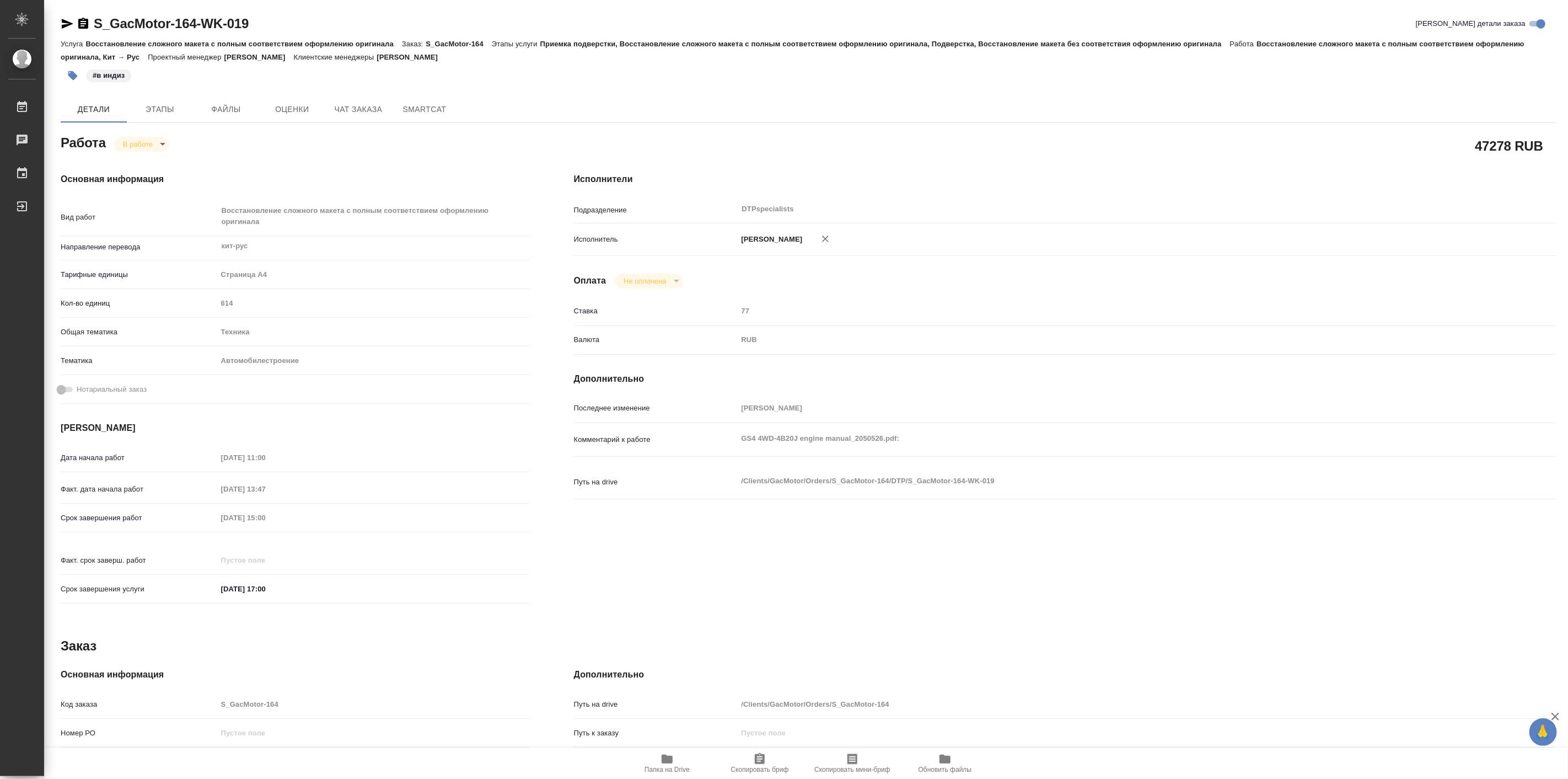
click at [865, 151] on div "Исполнители Подразделение DTPspecialists ​ Исполнитель [PERSON_NAME] Оплата Не …" at bounding box center [1064, 392] width 1026 height 482
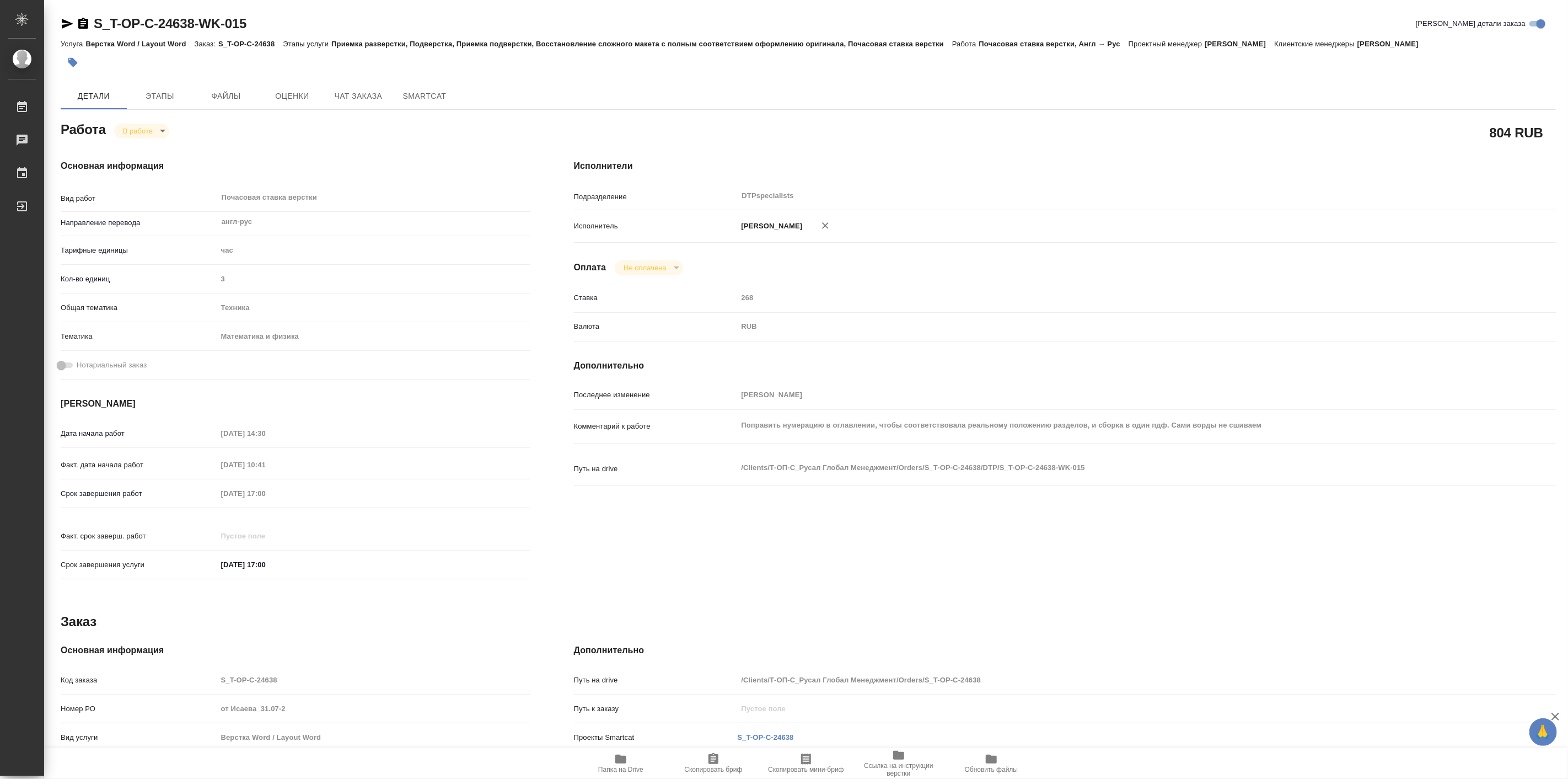
click at [619, 767] on span "Папка на Drive" at bounding box center [621, 769] width 45 height 8
click at [153, 130] on body "🙏 .cls-1 fill:#fff; AWATERA Linova Polina Работы 0 Чаты График Выйти S_T-OP-C-2…" at bounding box center [784, 390] width 1568 height 779
click at [155, 147] on button "Выполнен" at bounding box center [143, 149] width 41 height 12
type textarea "x"
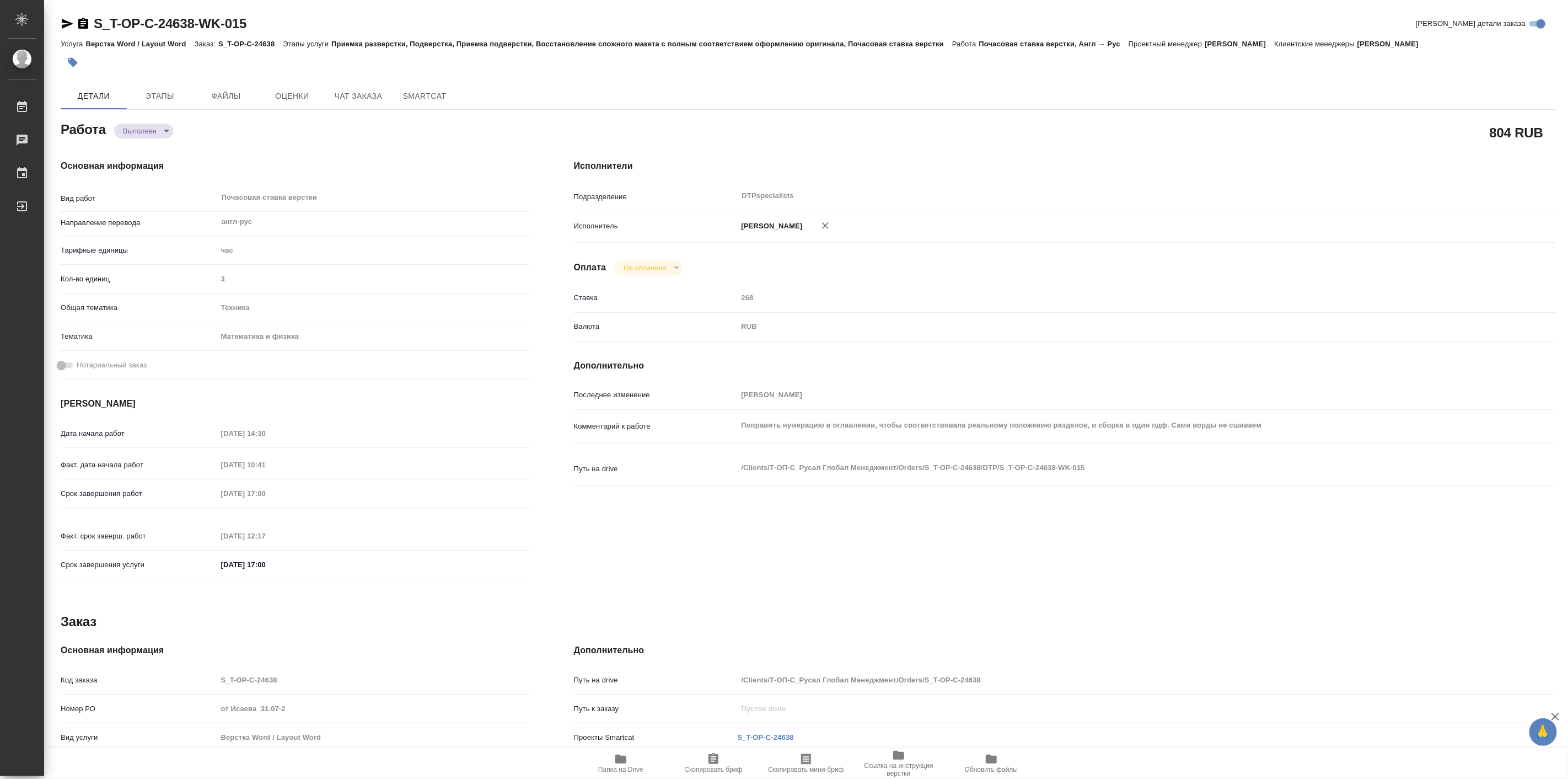
type textarea "x"
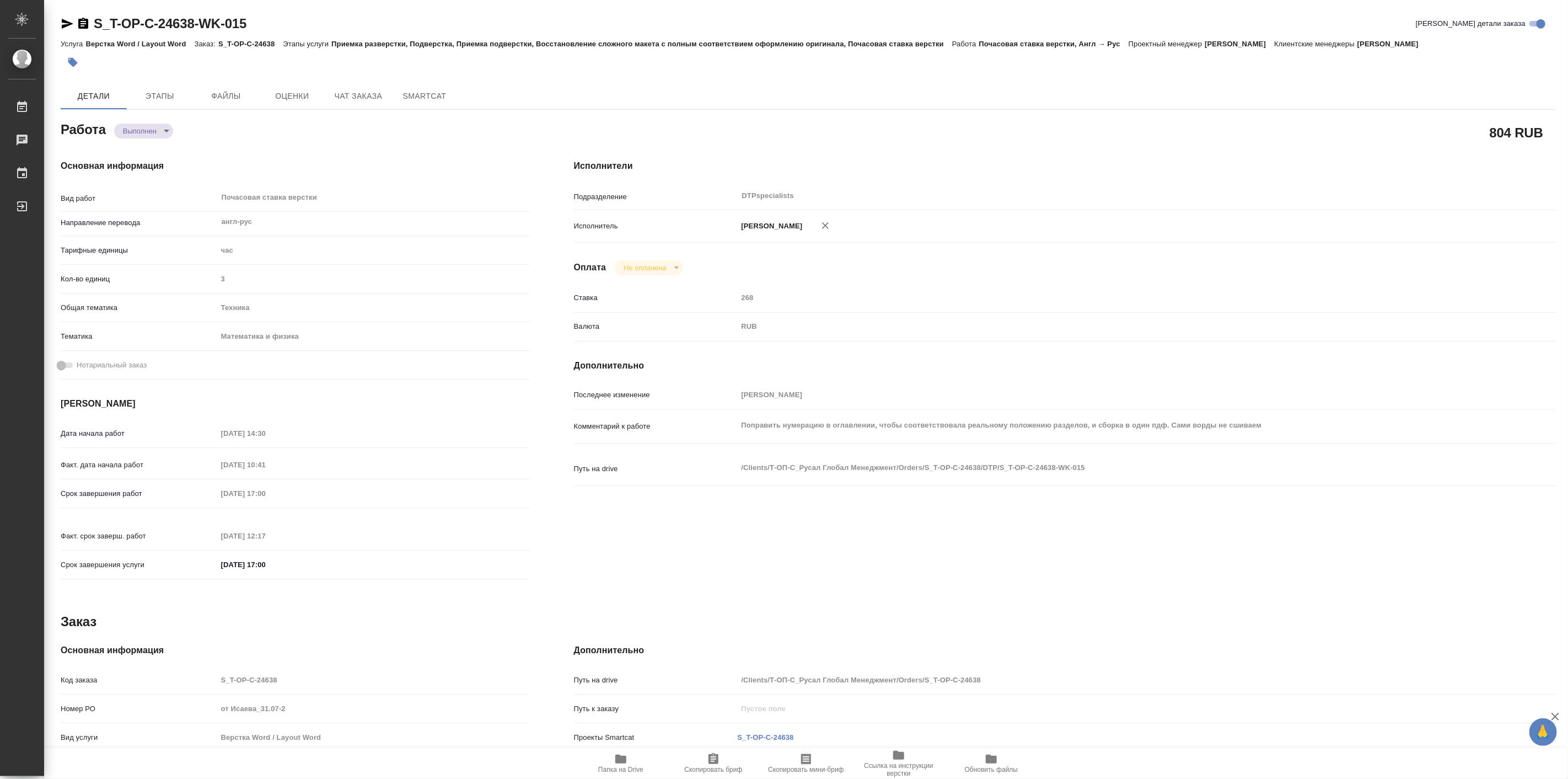
type textarea "x"
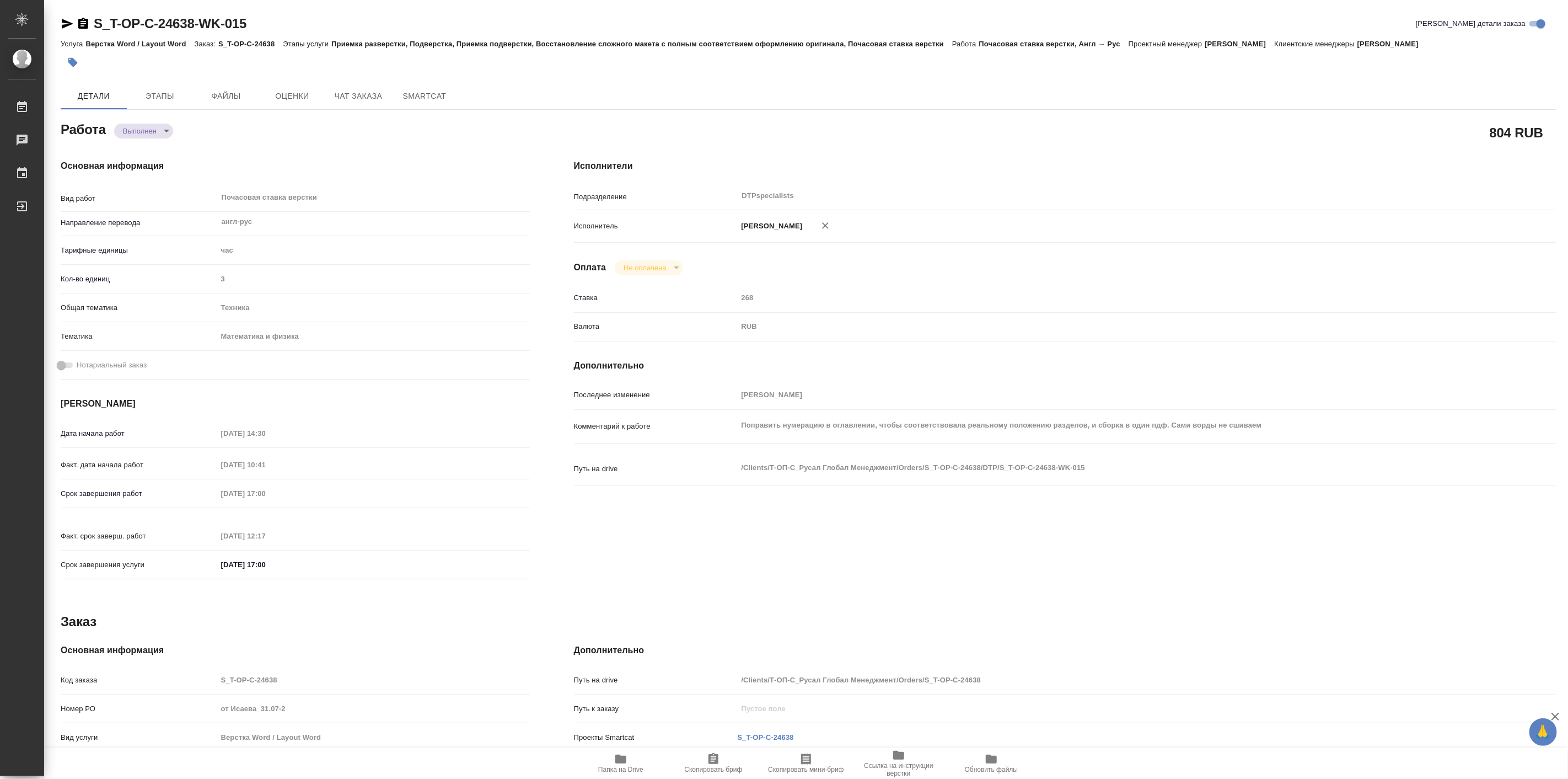
type textarea "x"
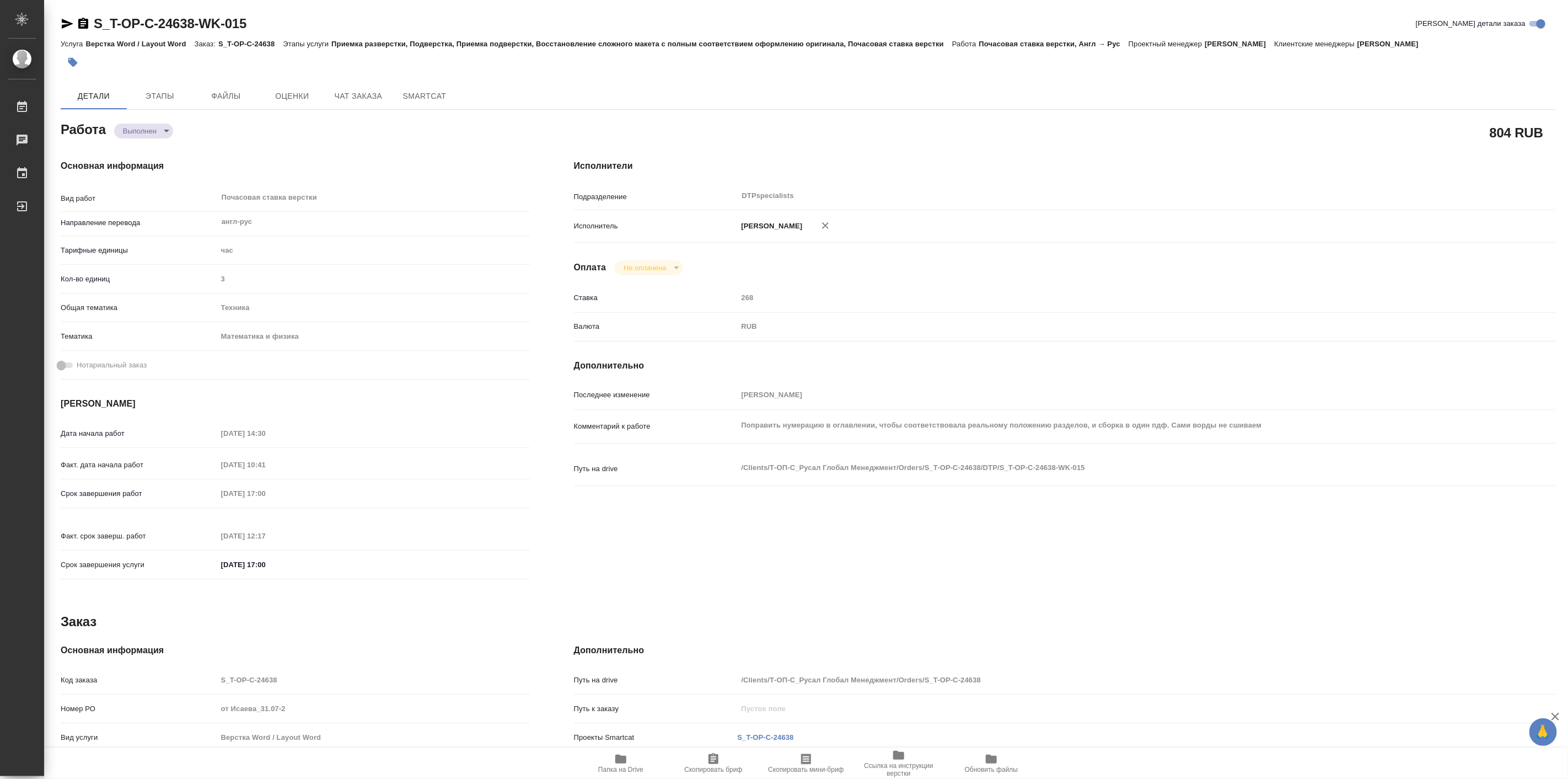
type textarea "x"
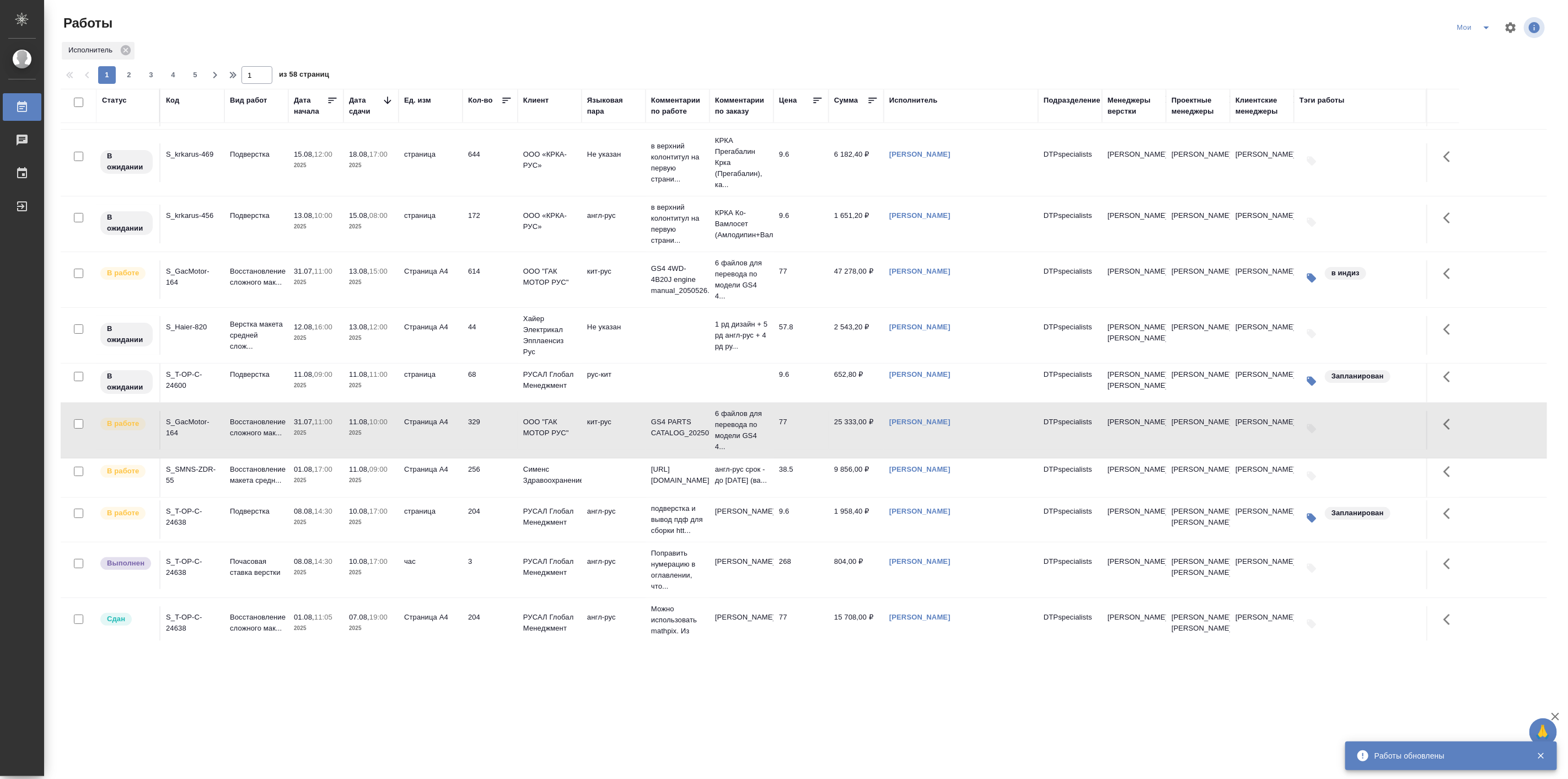
scroll to position [102, 0]
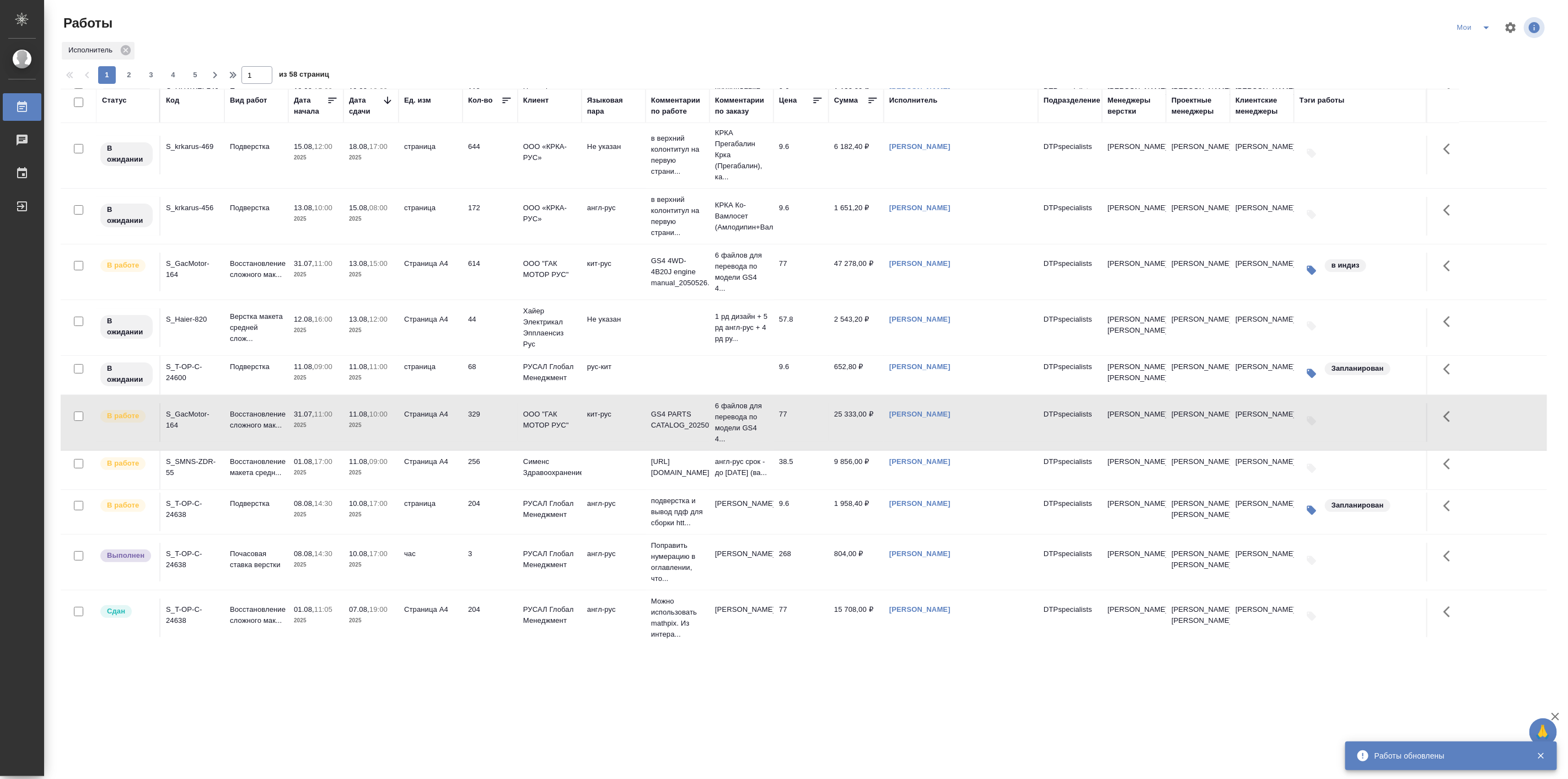
click at [266, 68] on td "Подверстка" at bounding box center [256, 49] width 64 height 39
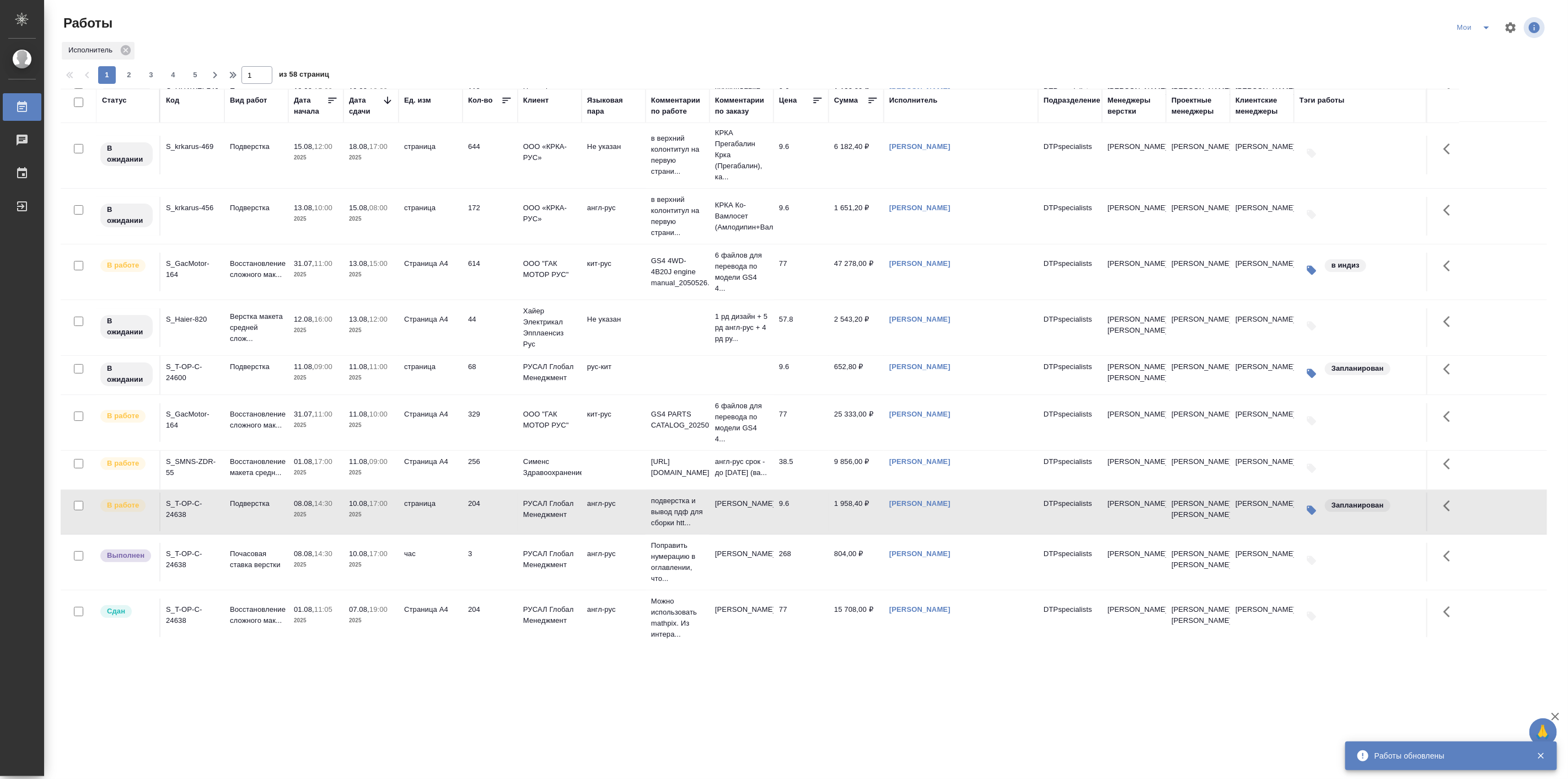
click at [266, 68] on td "Подверстка" at bounding box center [256, 49] width 64 height 39
click at [259, 478] on p "Восстановление макета средн..." at bounding box center [256, 467] width 53 height 22
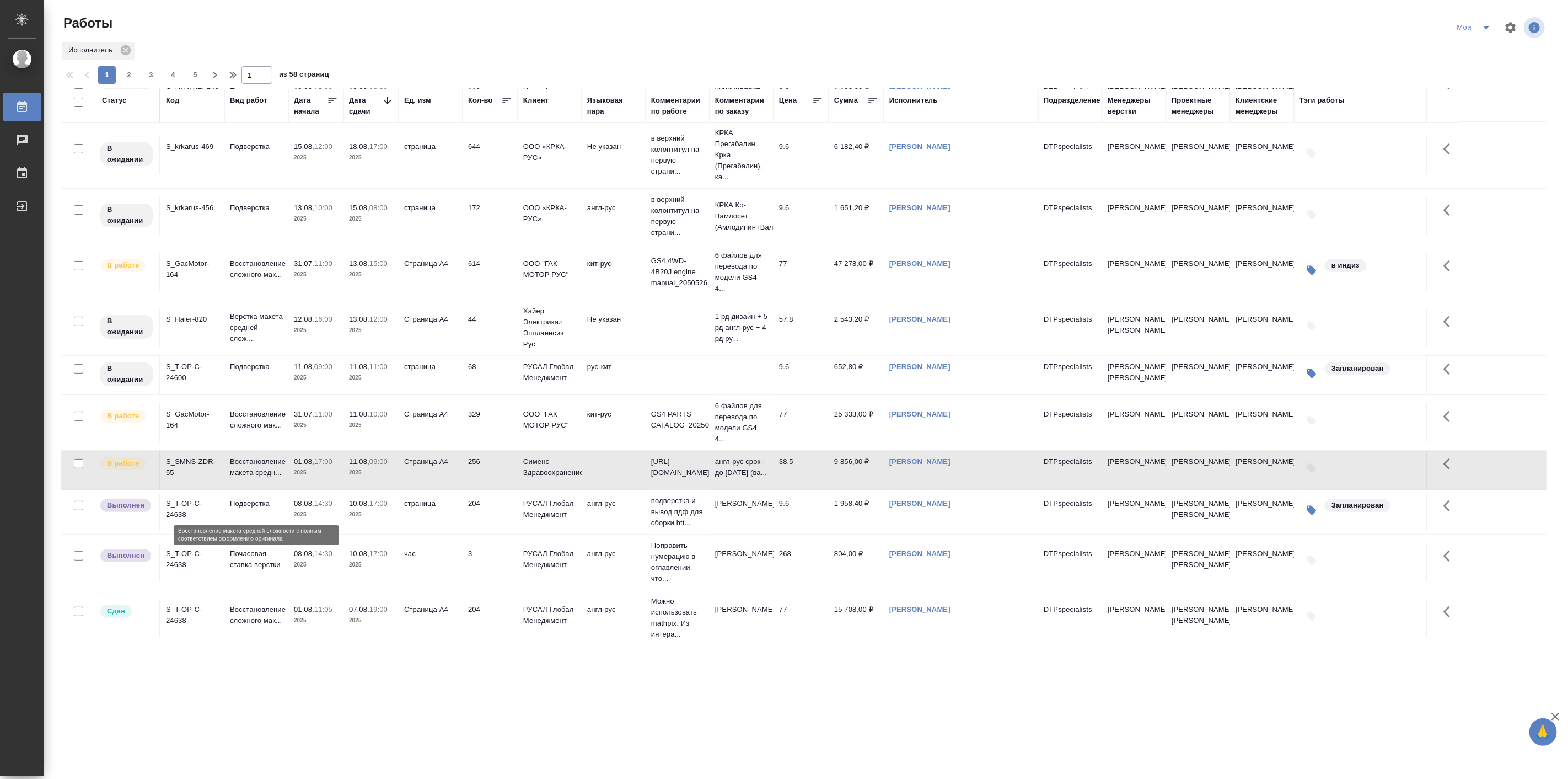
click at [259, 478] on p "Восстановление макета средн..." at bounding box center [256, 467] width 53 height 22
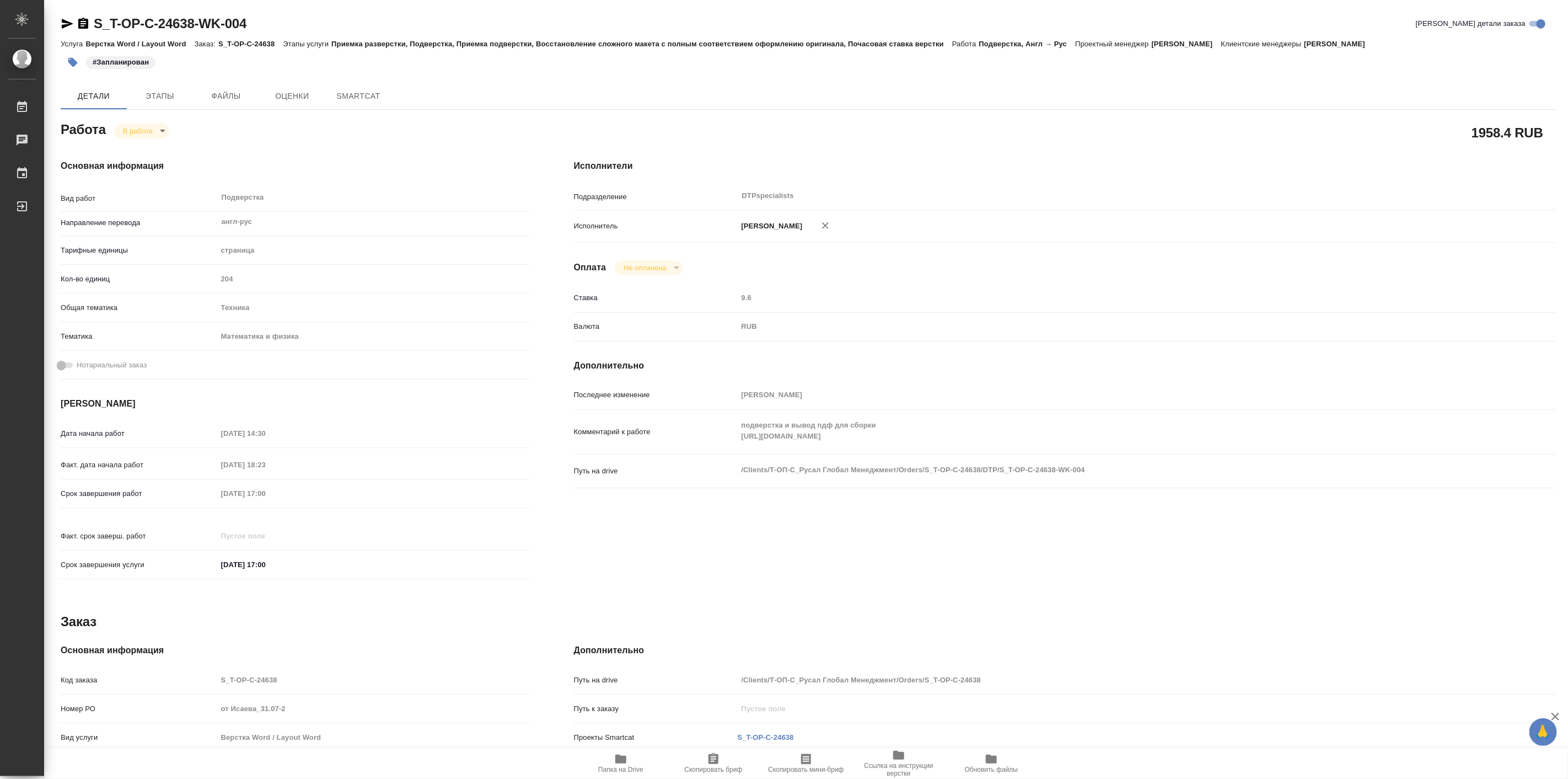
type textarea "x"
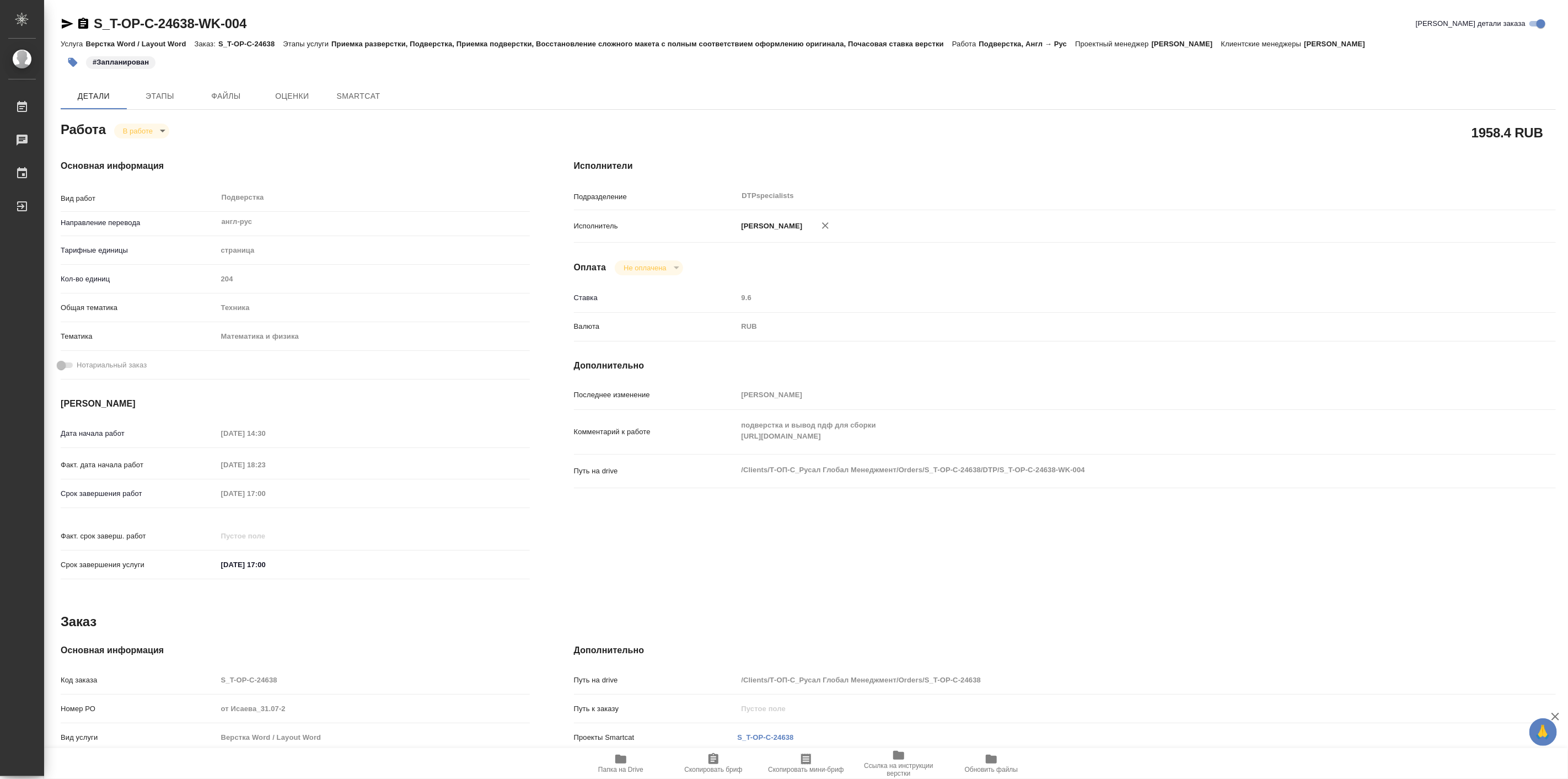
type textarea "x"
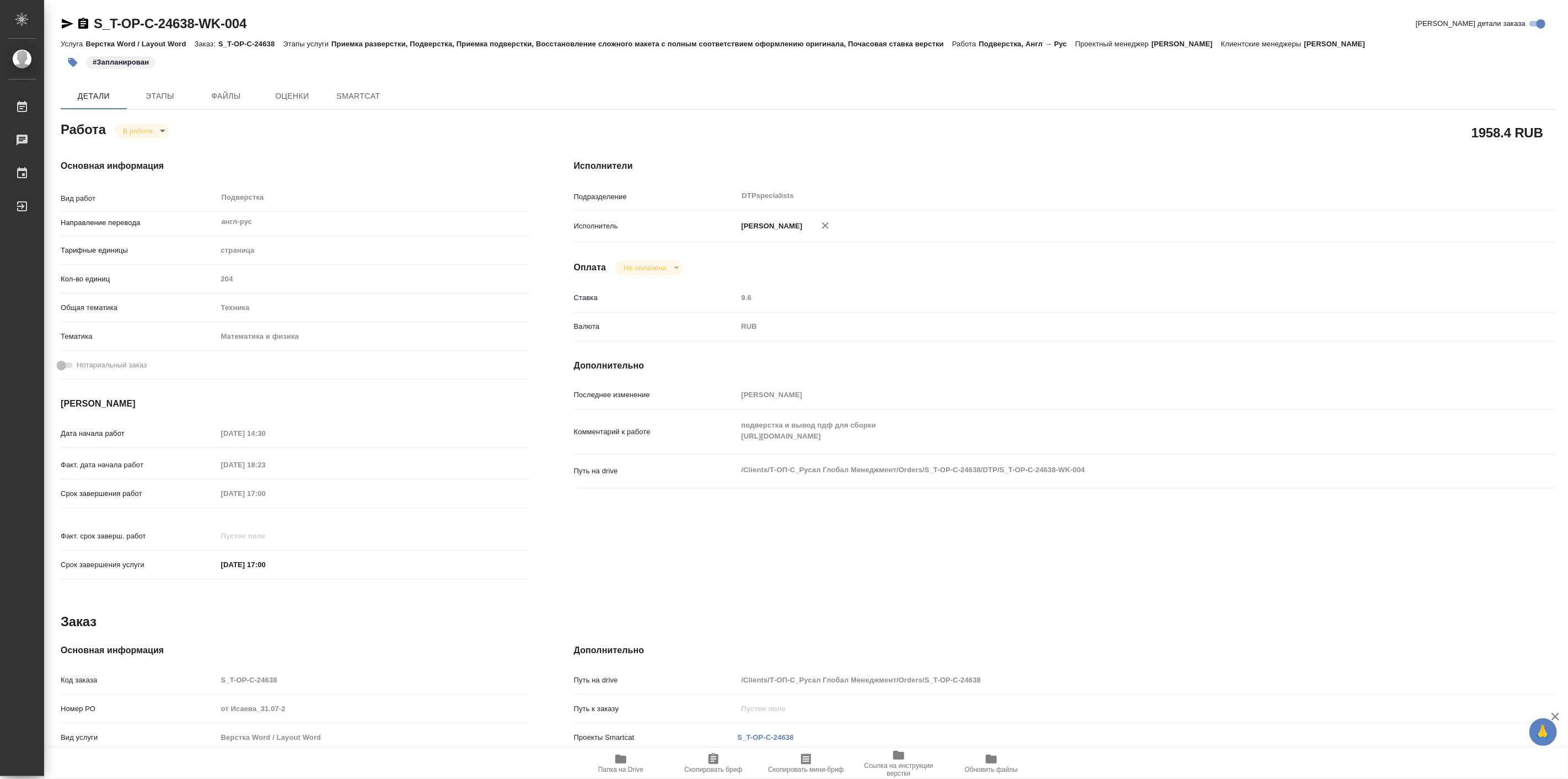
type textarea "x"
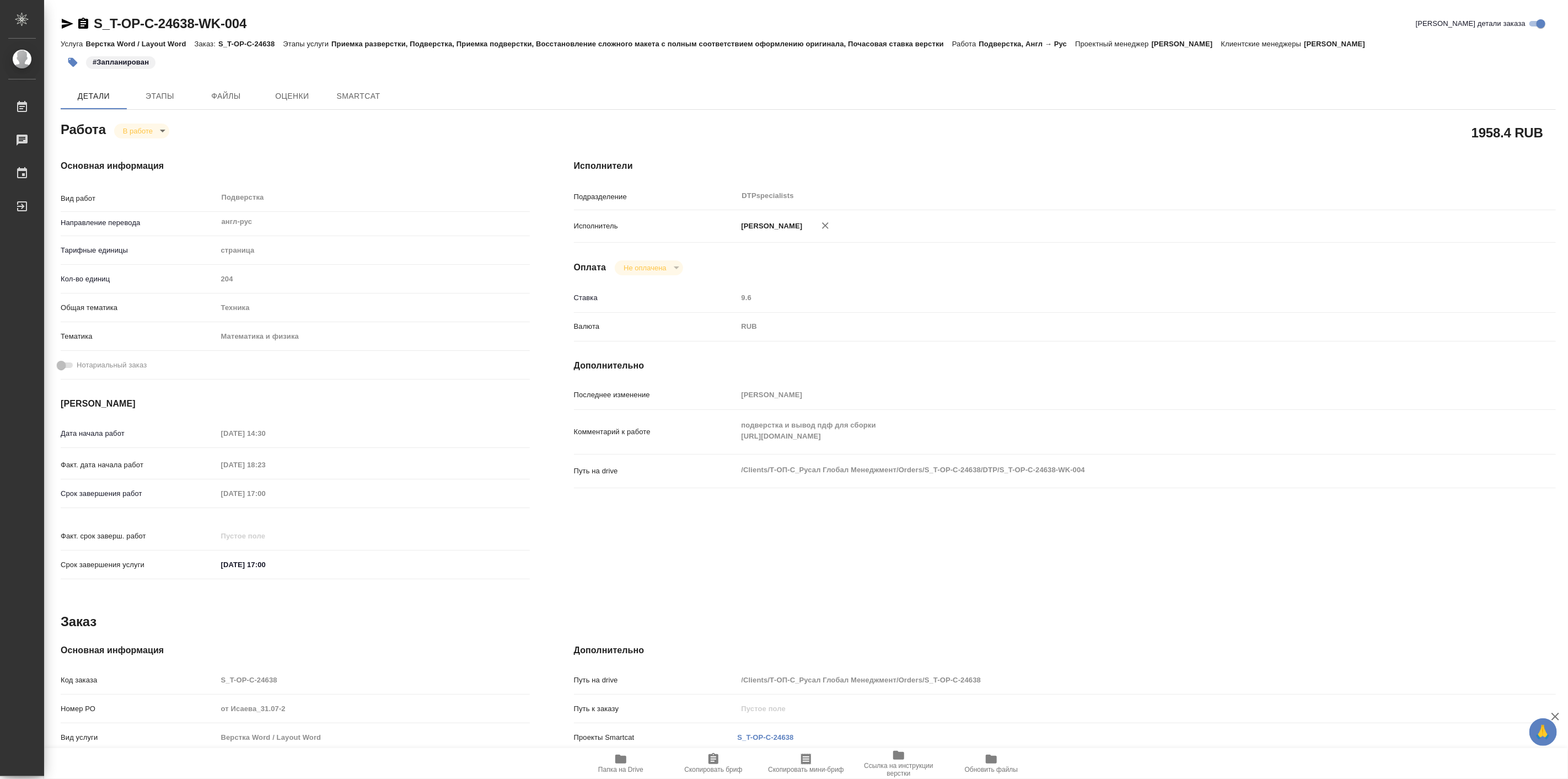
type textarea "x"
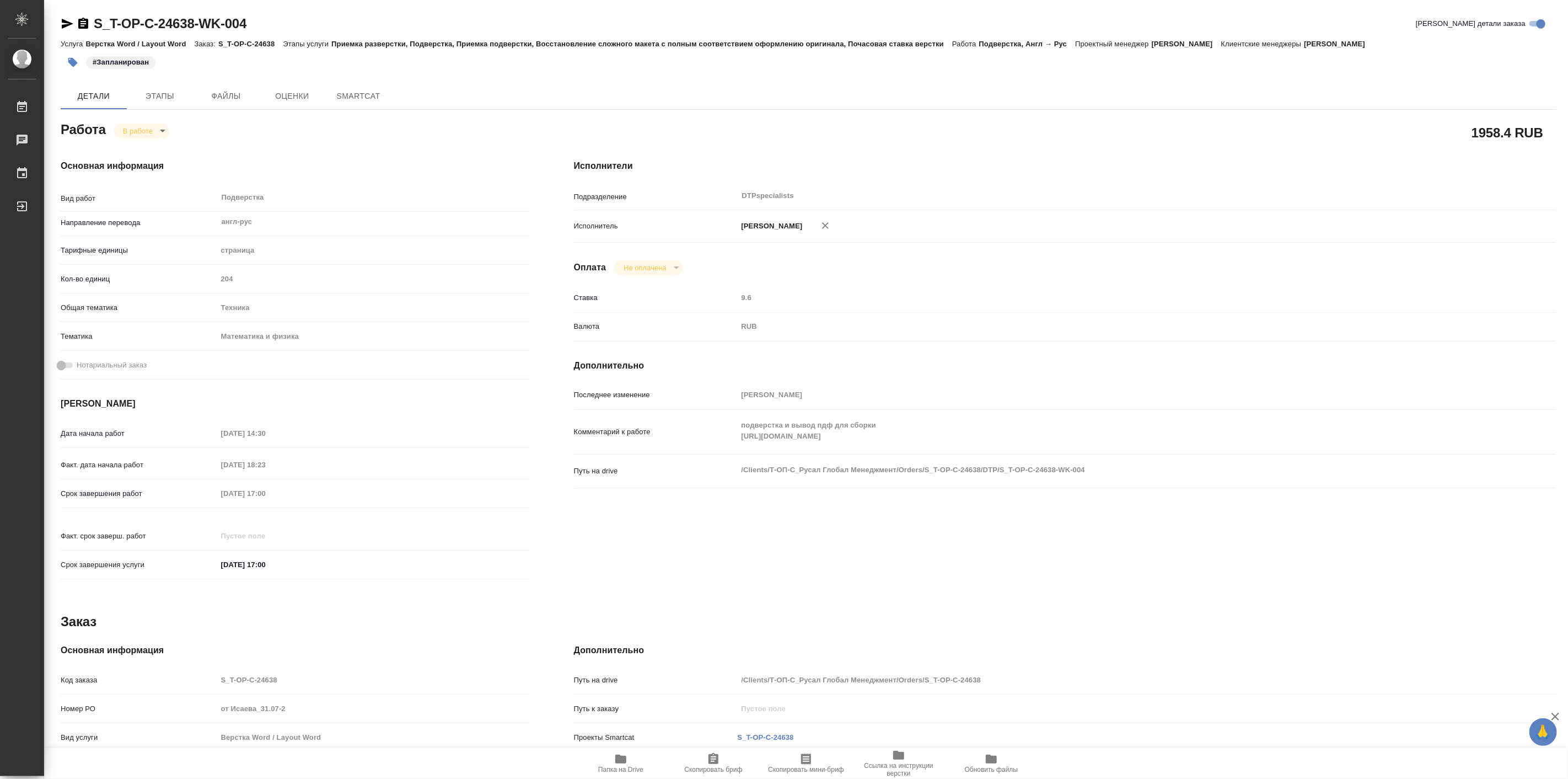
type textarea "x"
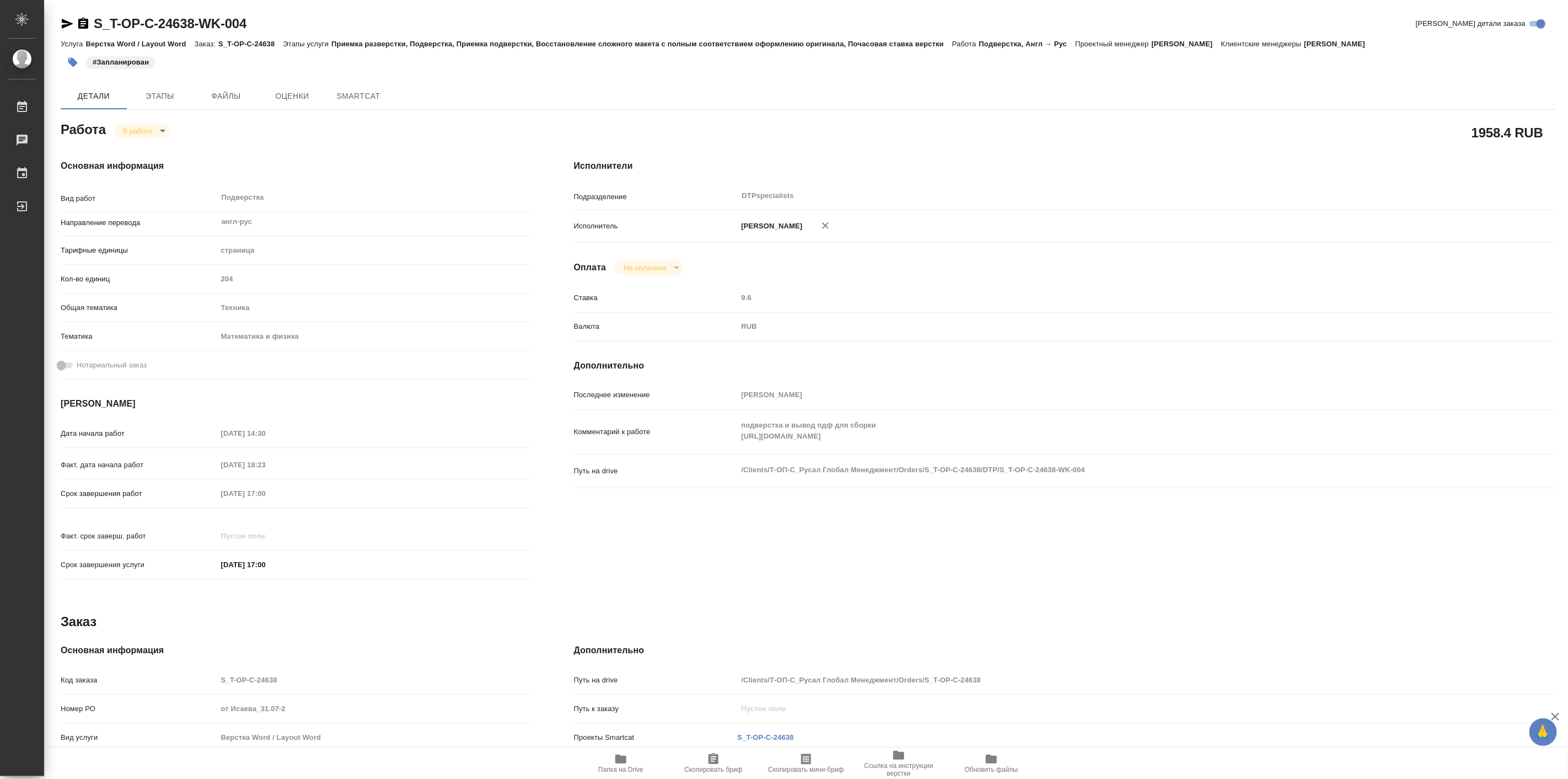
type textarea "x"
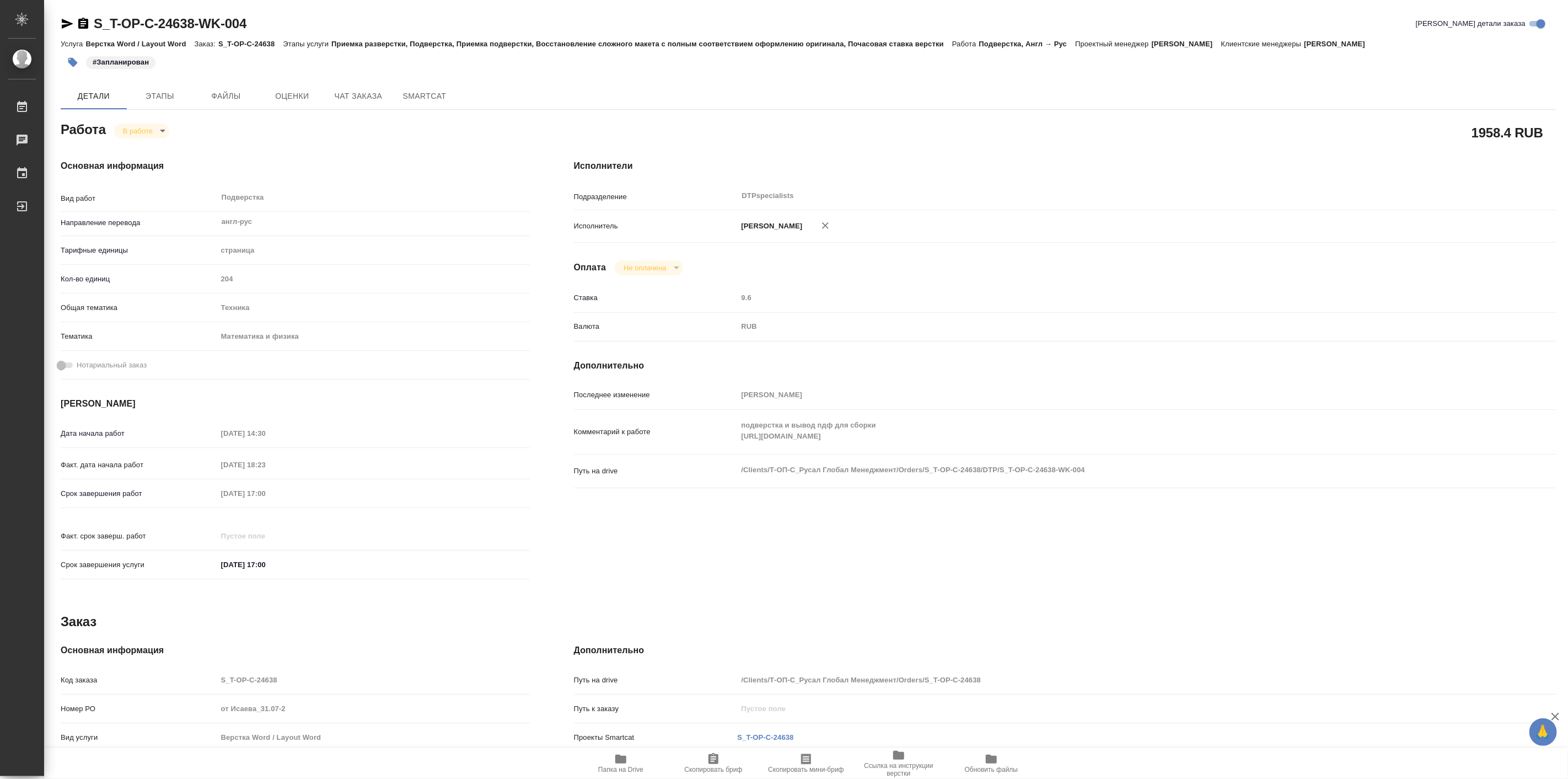
click at [153, 119] on div "Работа В работе inProgress" at bounding box center [295, 128] width 469 height 19
click at [151, 131] on body "🙏 .cls-1 fill:#fff; AWATERA Linova Polina Работы Чаты График Выйти S_T-OP-C-246…" at bounding box center [784, 390] width 1568 height 779
type textarea "x"
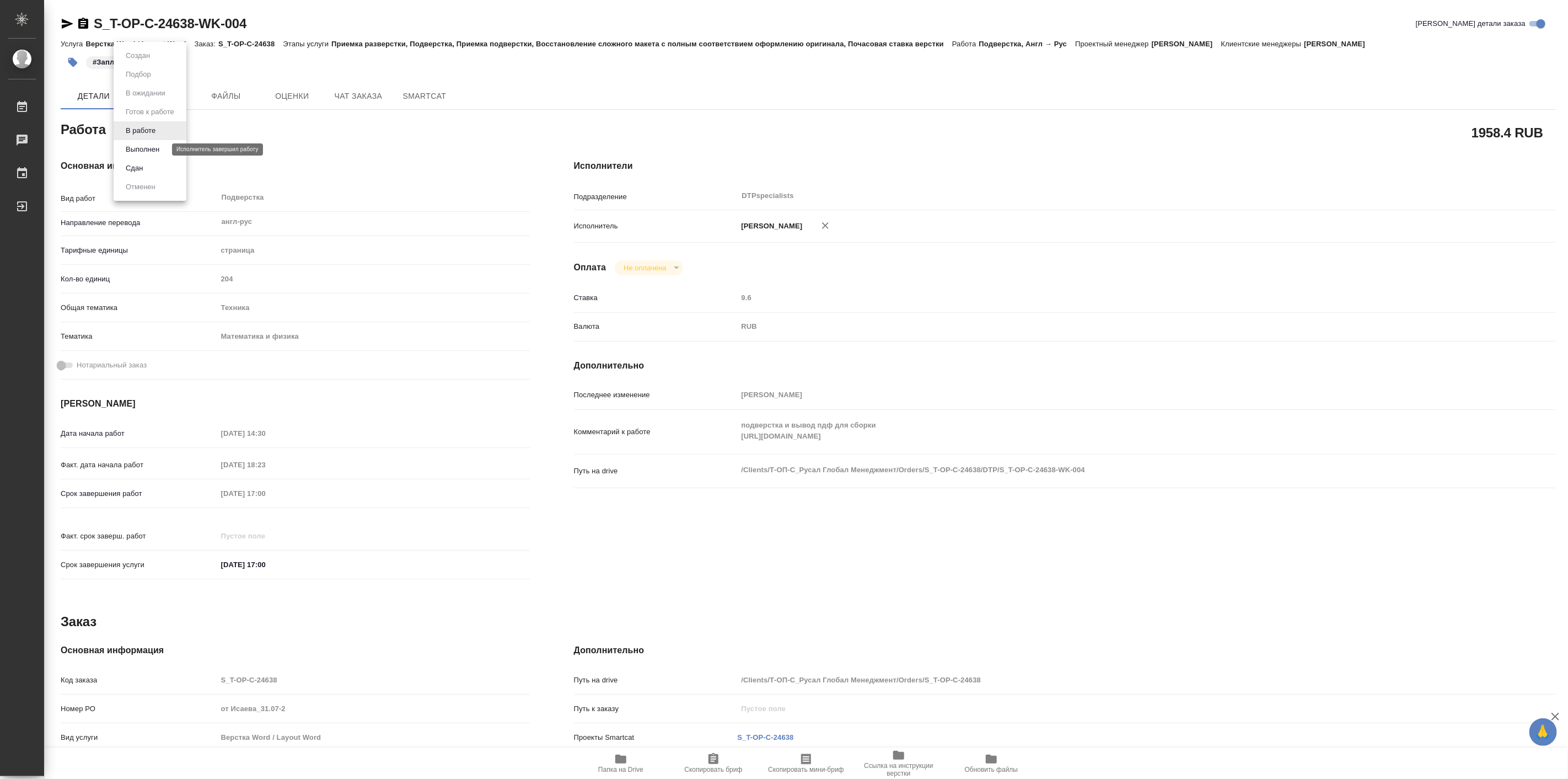
type textarea "x"
click at [156, 153] on button "Выполнен" at bounding box center [143, 149] width 41 height 12
type textarea "x"
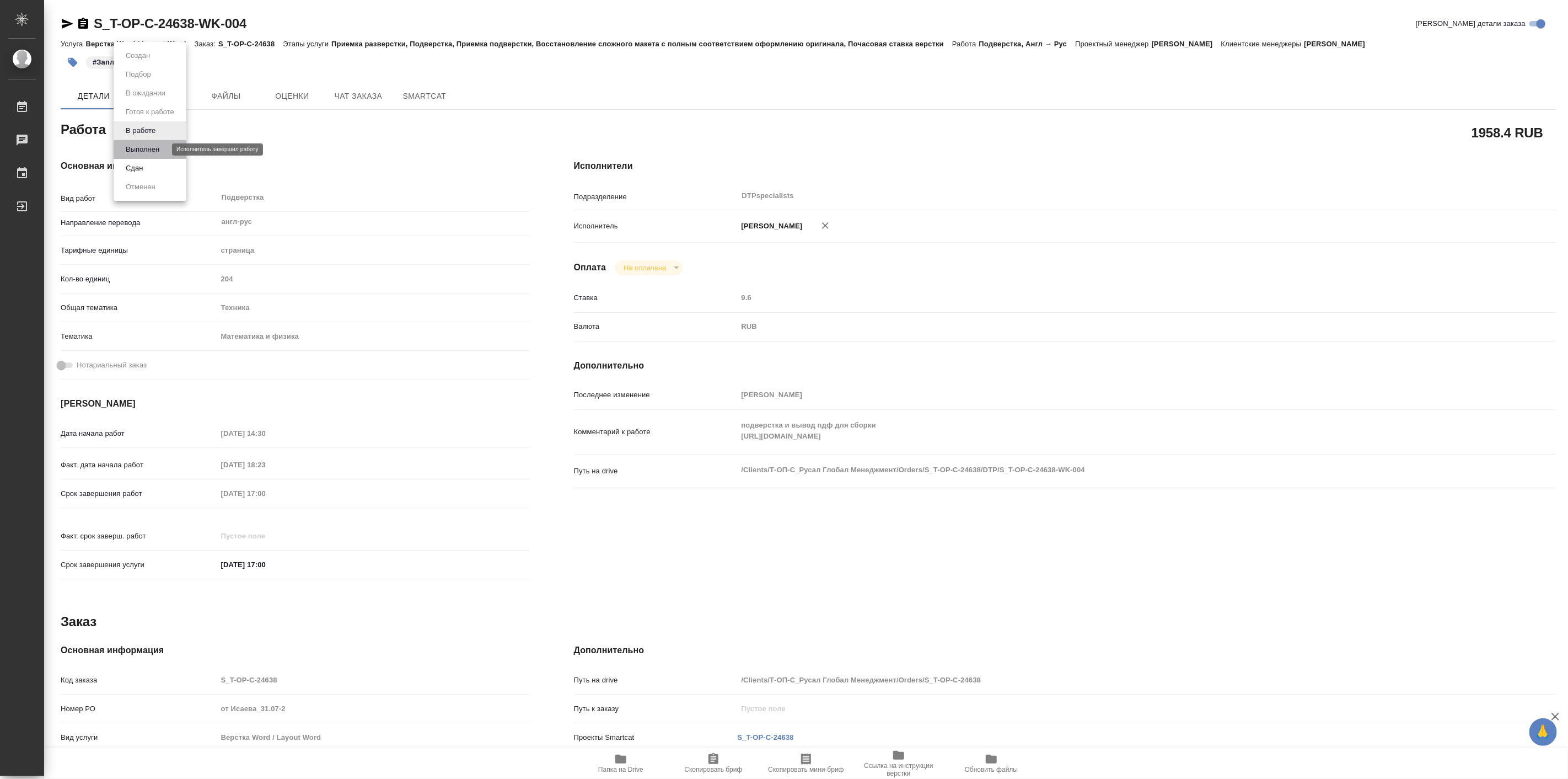
type textarea "x"
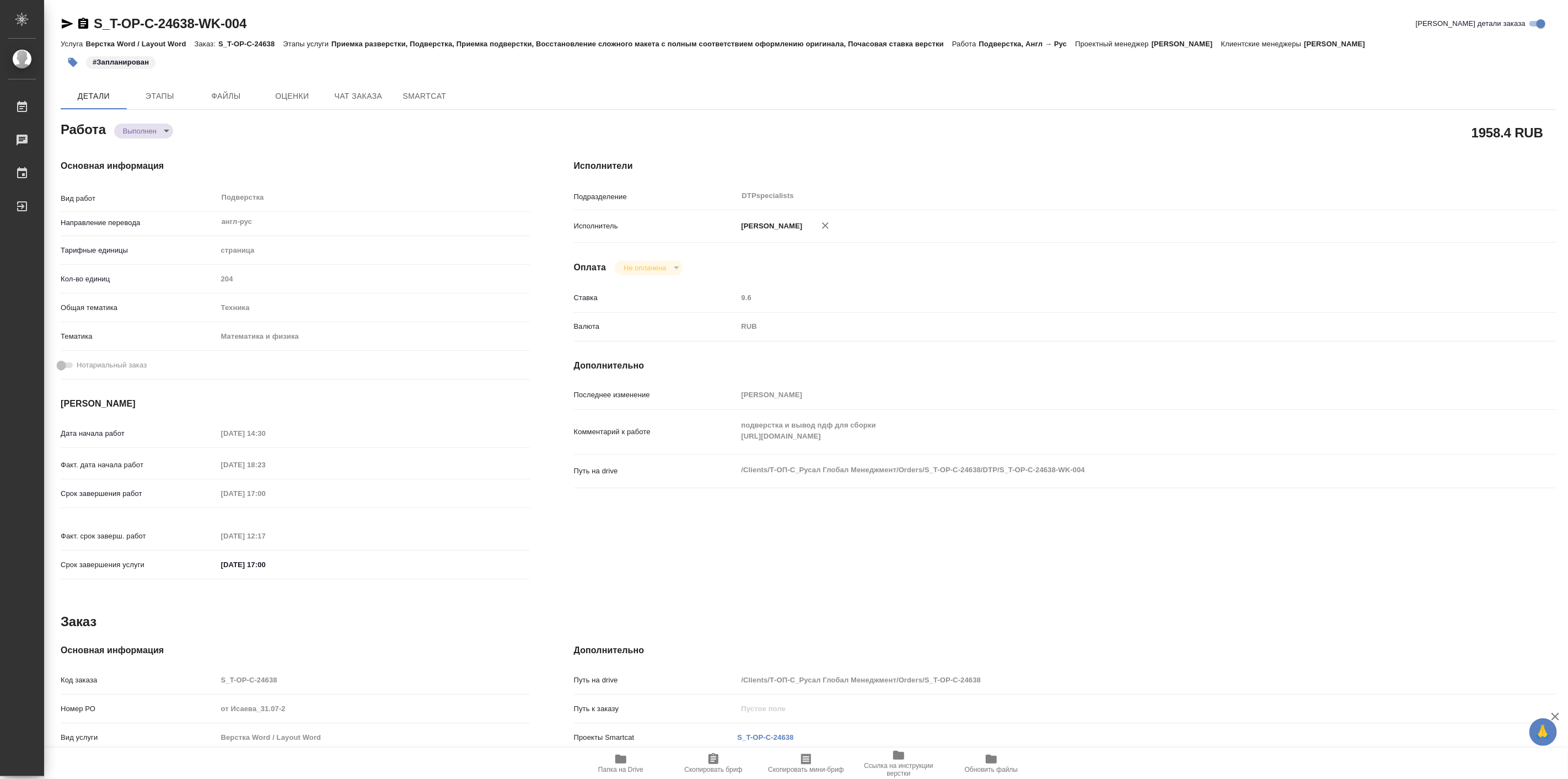
type textarea "x"
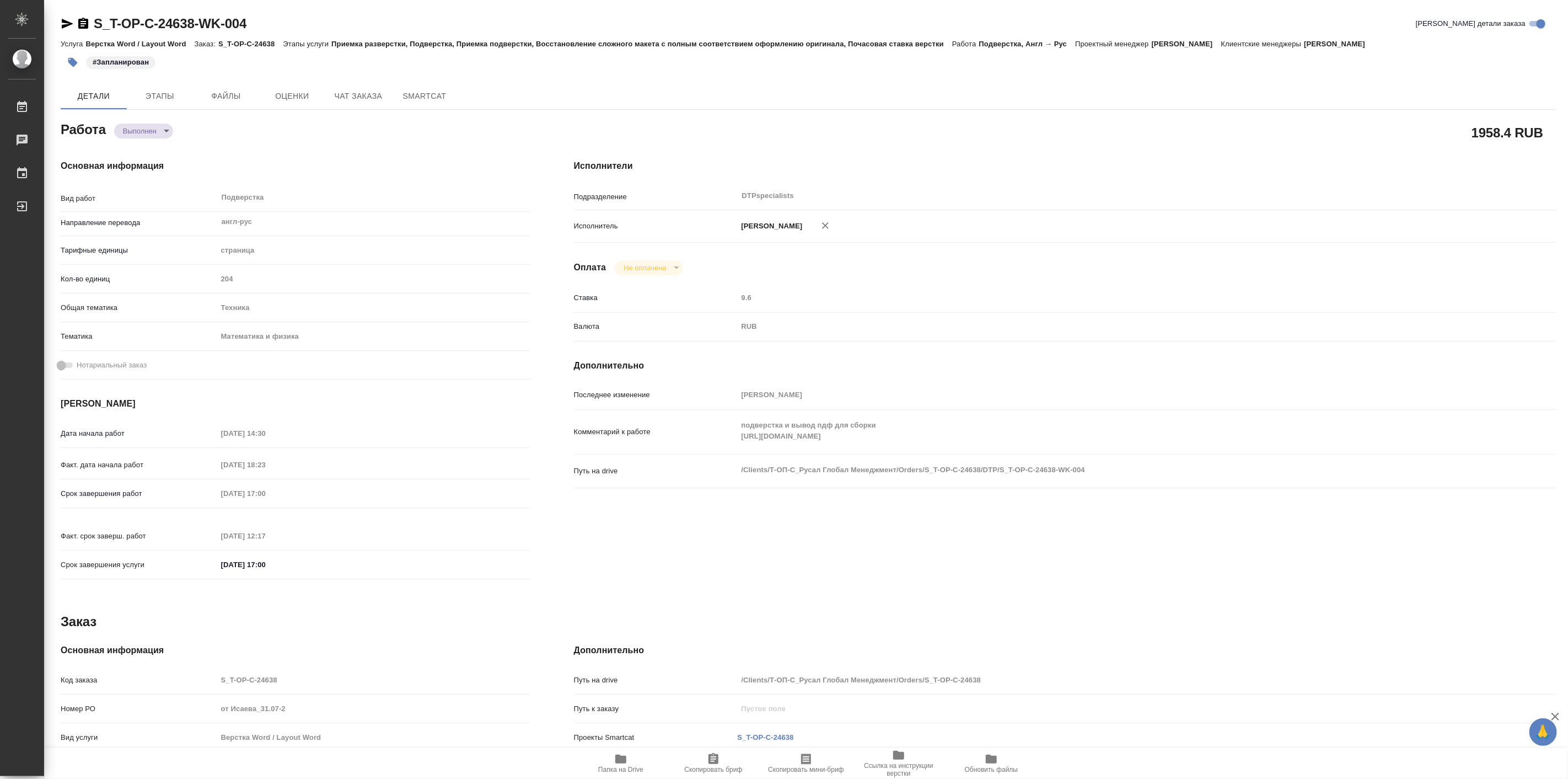
type textarea "x"
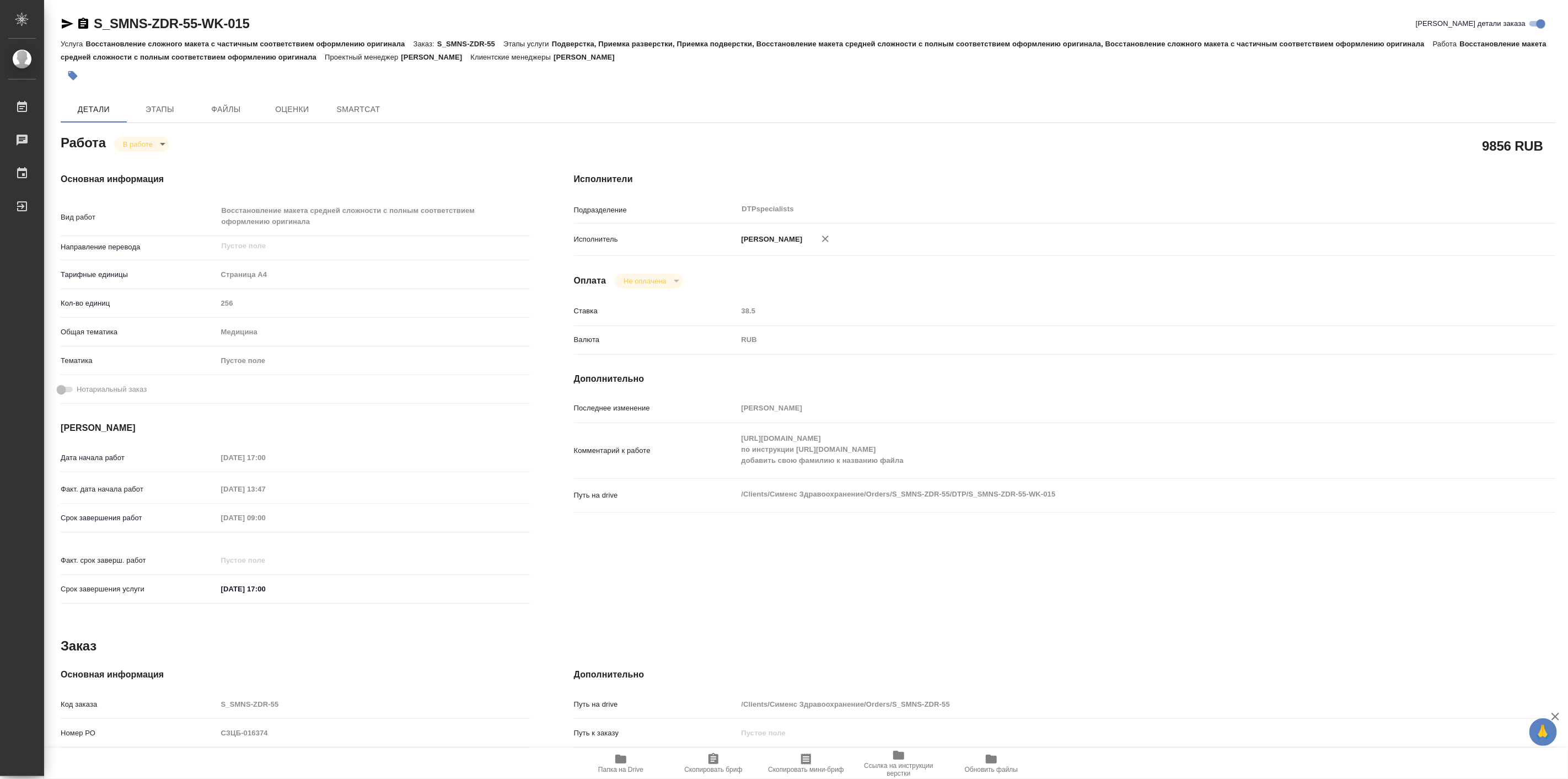
type textarea "x"
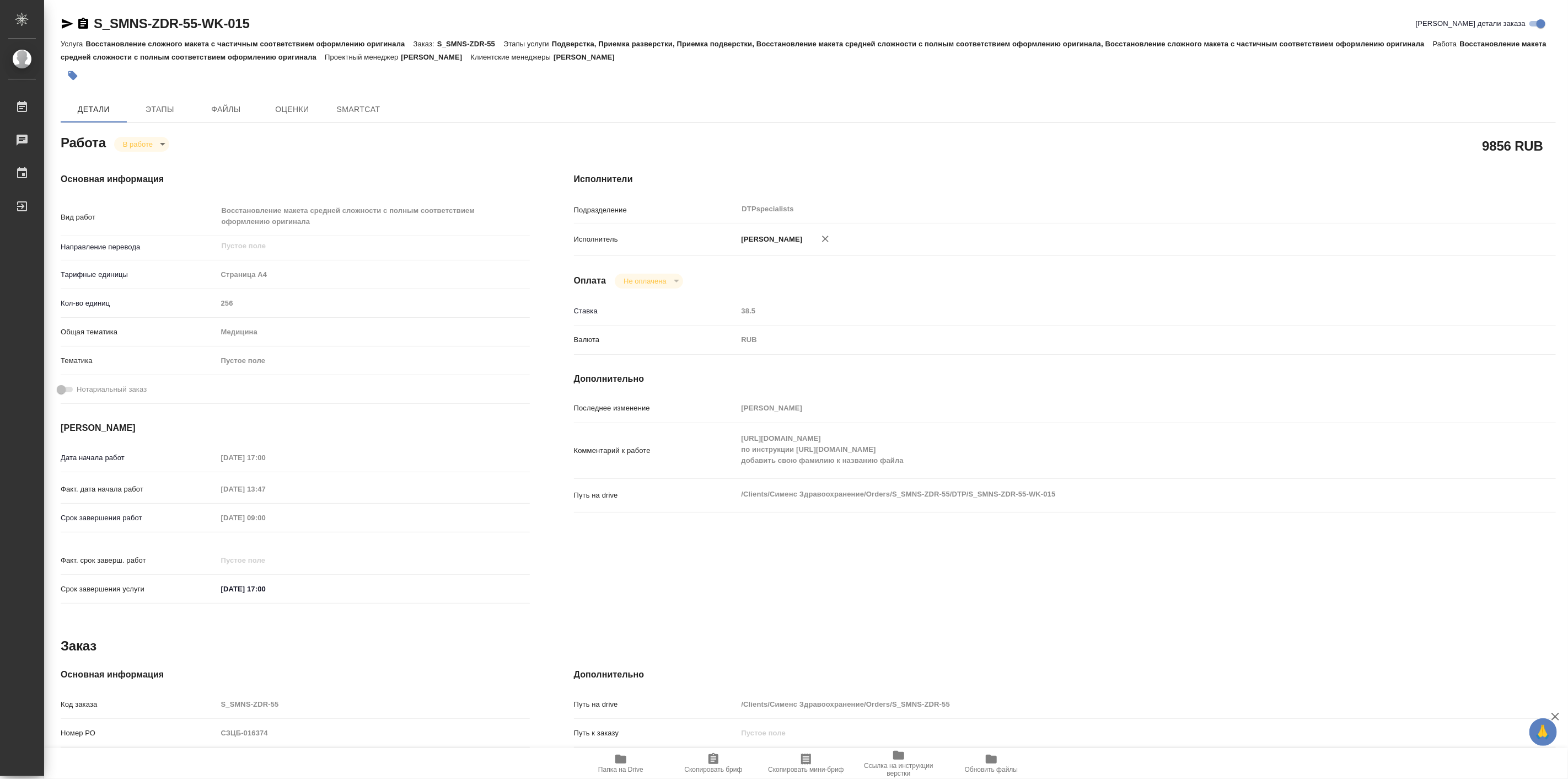
type textarea "x"
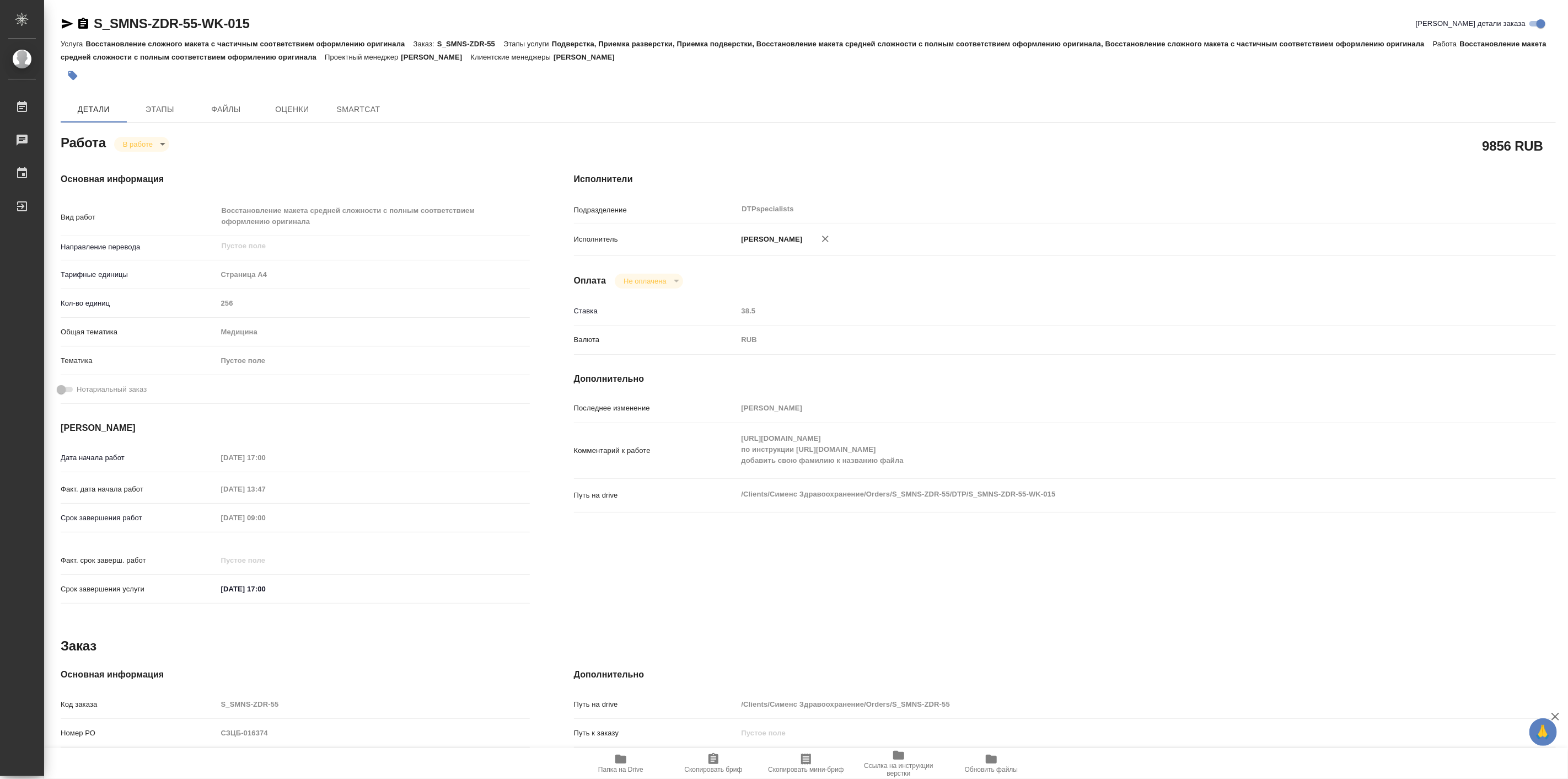
type textarea "x"
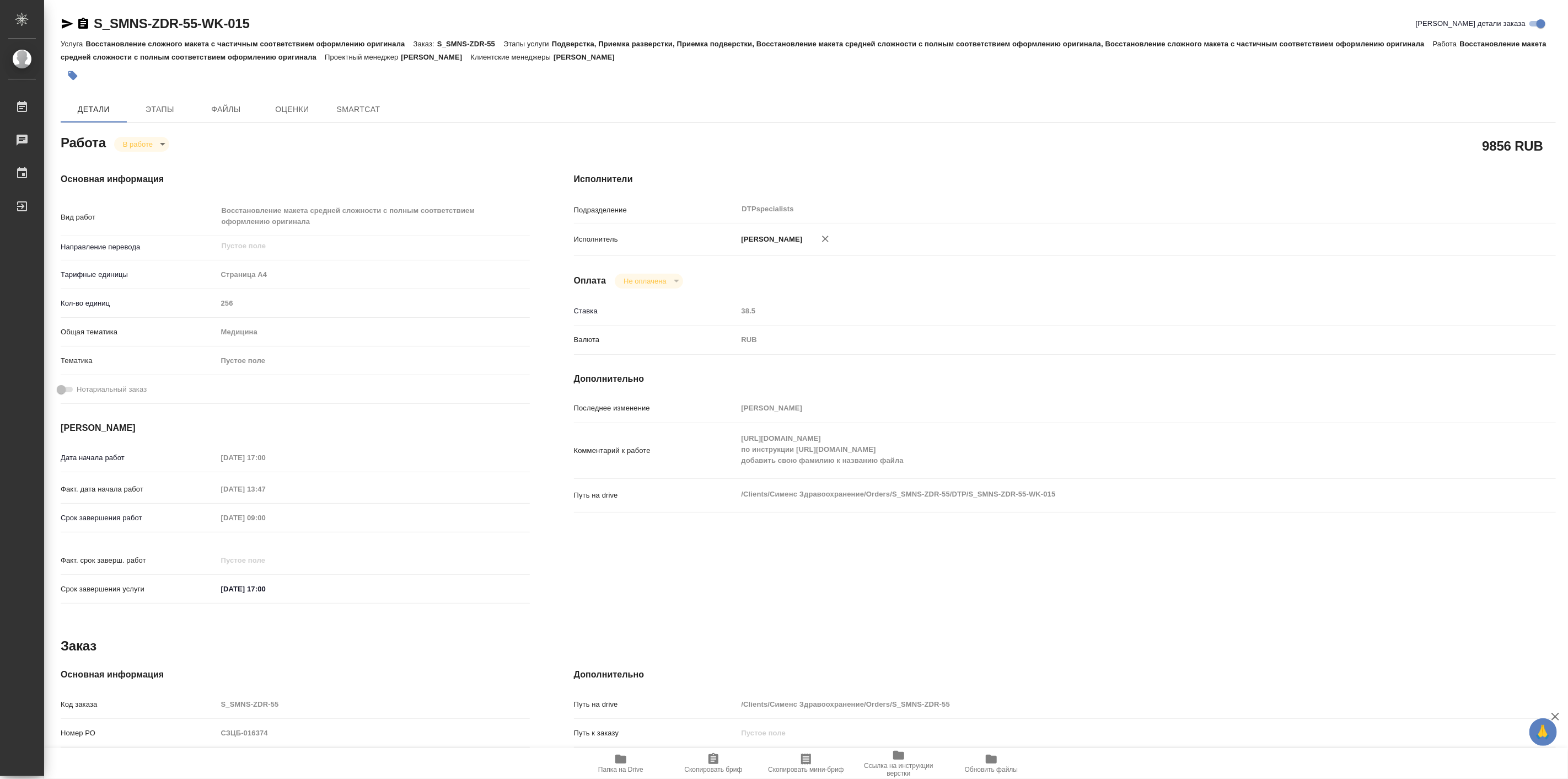
type textarea "x"
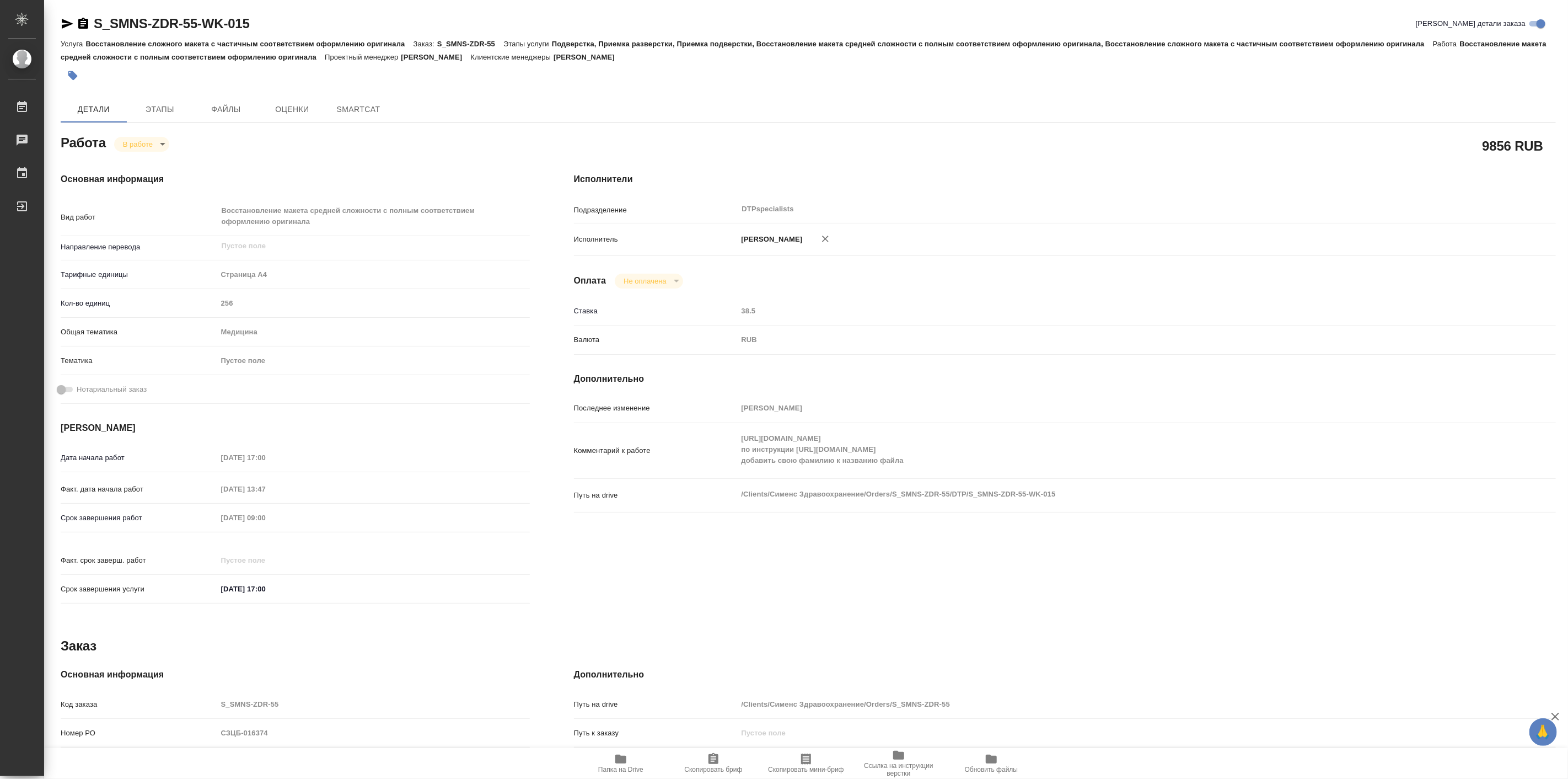
type textarea "x"
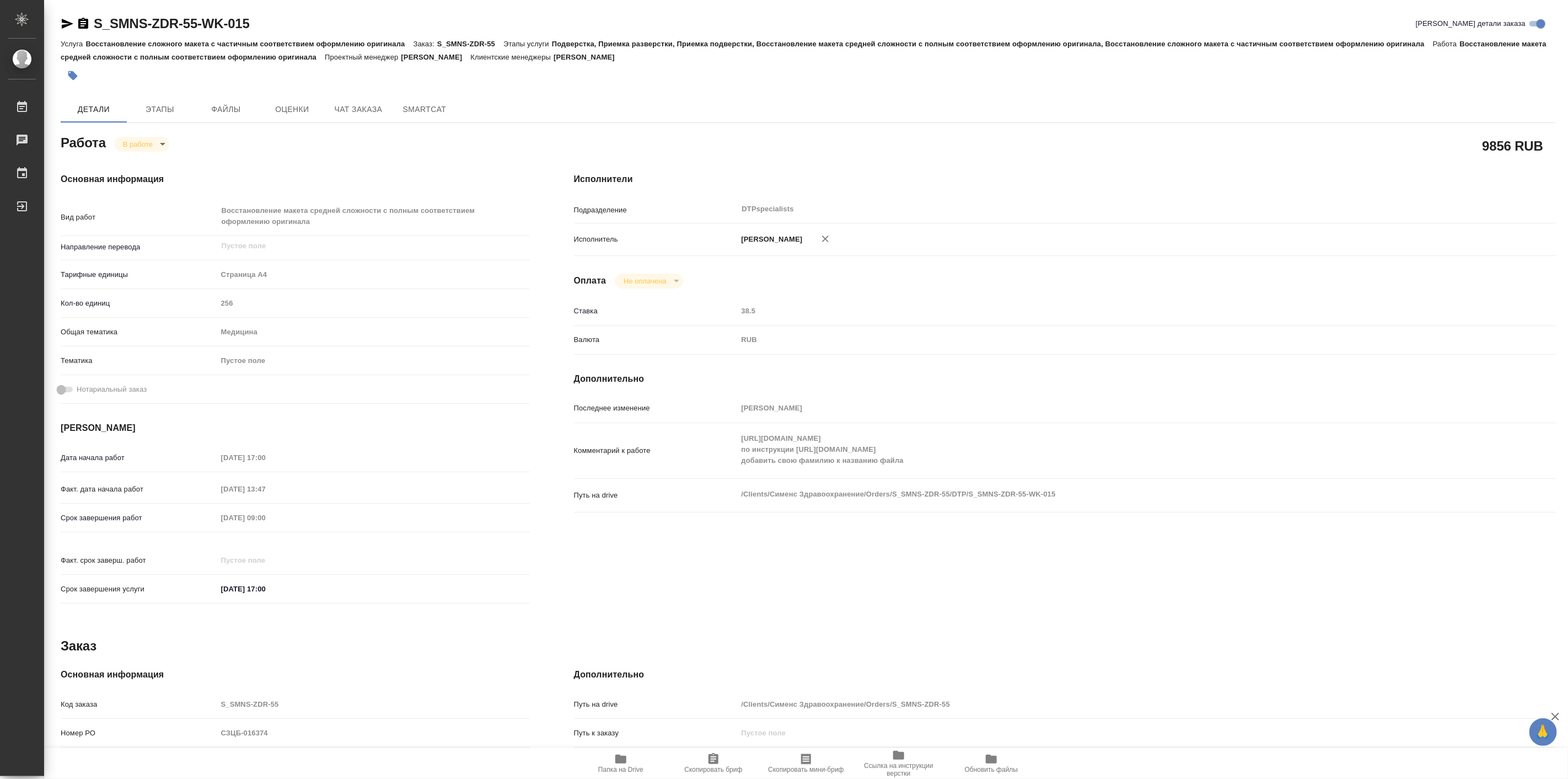
type textarea "x"
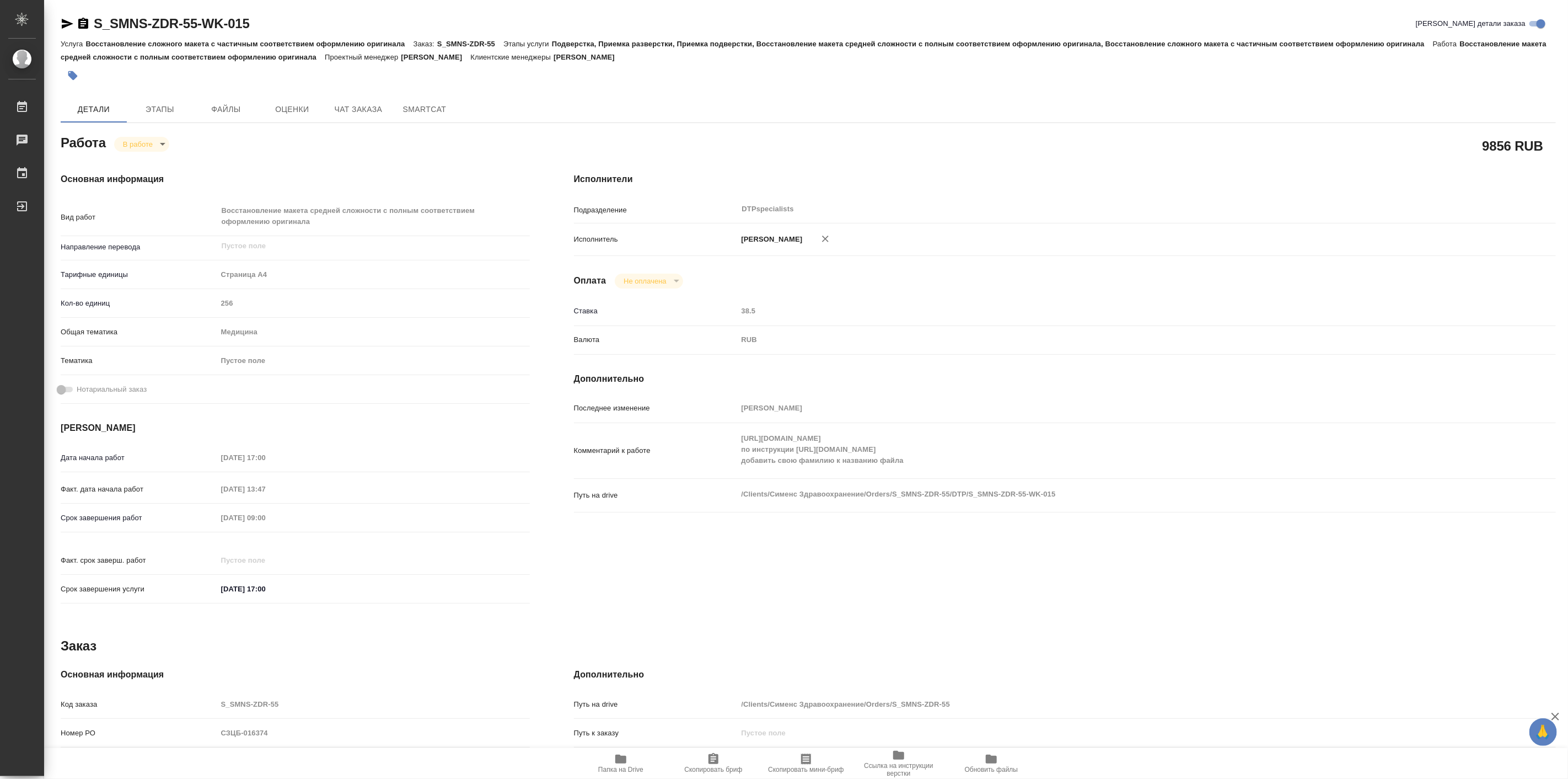
type textarea "x"
